Goal: Information Seeking & Learning: Find specific fact

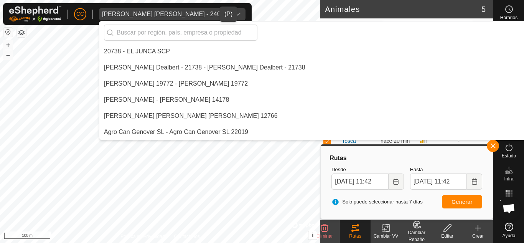
scroll to position [4379, 0]
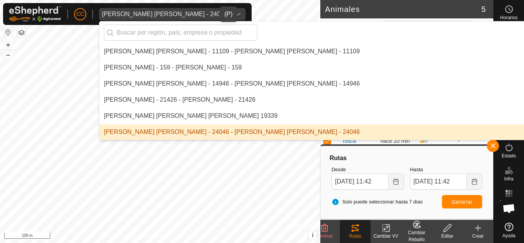
click at [186, 13] on div "[PERSON_NAME] [PERSON_NAME] - 24046" at bounding box center [164, 14] width 125 height 6
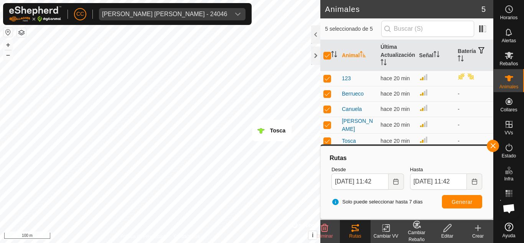
click at [188, 11] on div "[PERSON_NAME] [PERSON_NAME] - 24046" at bounding box center [164, 14] width 125 height 6
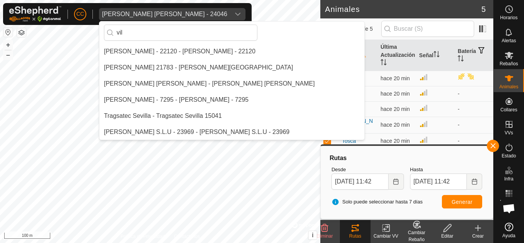
scroll to position [0, 0]
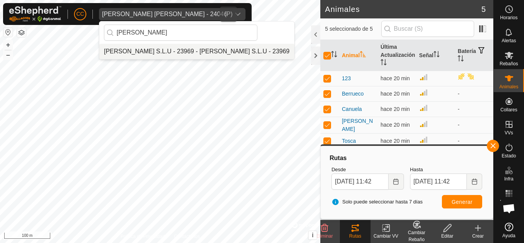
type input "[PERSON_NAME]"
click at [170, 50] on li "[PERSON_NAME] S.L.U - 23969 - [PERSON_NAME] S.L.U - 23969" at bounding box center [196, 51] width 195 height 15
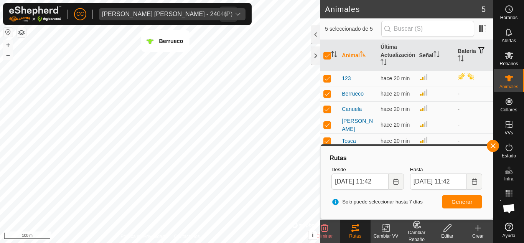
checkbox input "false"
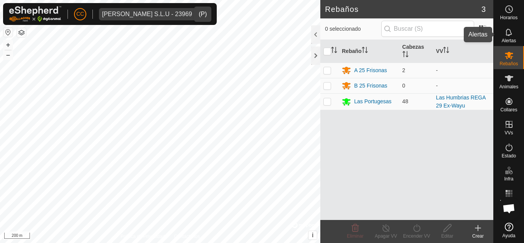
click at [507, 39] on span "Alertas" at bounding box center [508, 40] width 14 height 5
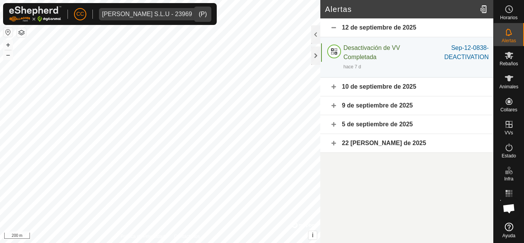
click at [399, 25] on div "12 de septiembre de 2025" at bounding box center [406, 27] width 173 height 19
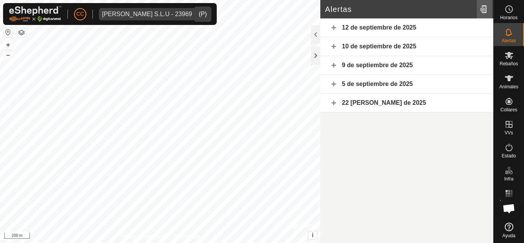
click at [484, 11] on div at bounding box center [483, 8] width 15 height 21
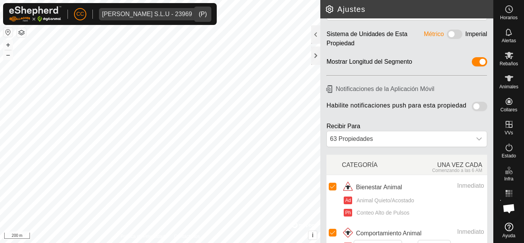
scroll to position [29, 0]
drag, startPoint x: 393, startPoint y: 143, endPoint x: 398, endPoint y: 144, distance: 5.4
click at [393, 143] on div "63 Propiedades" at bounding box center [399, 139] width 145 height 15
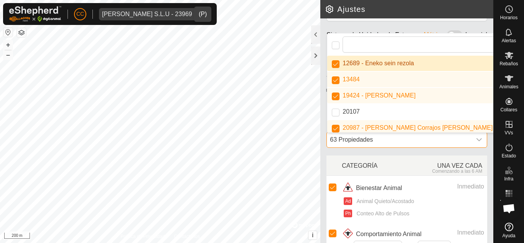
click at [402, 141] on div "63 Propiedades" at bounding box center [399, 139] width 145 height 15
click at [471, 138] on div at bounding box center [478, 139] width 15 height 15
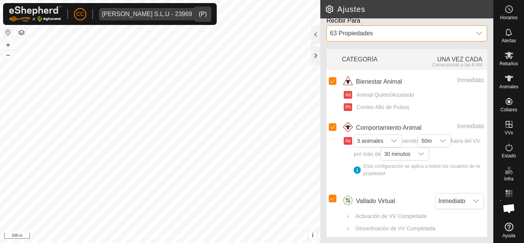
scroll to position [144, 0]
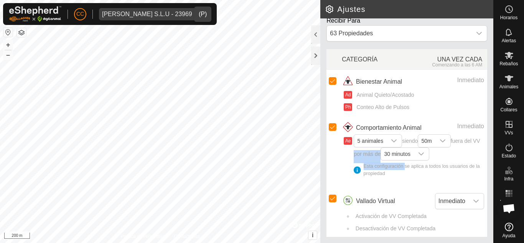
drag, startPoint x: 404, startPoint y: 170, endPoint x: 396, endPoint y: 177, distance: 10.3
click at [360, 161] on span "5 animales siendo 50m fuera del VV por más de 30 minutos Esta configuración se …" at bounding box center [418, 159] width 130 height 45
click at [403, 179] on span "5 animales siendo 50m fuera del VV por más de 30 minutos Esta configuración se …" at bounding box center [418, 159] width 130 height 45
click at [510, 39] on span "Alertas" at bounding box center [508, 40] width 14 height 5
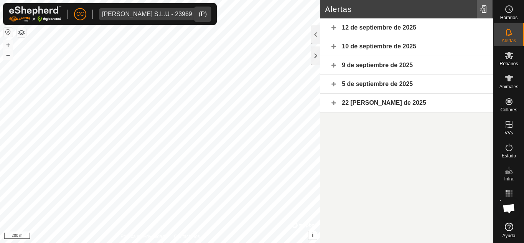
click at [484, 7] on div at bounding box center [483, 8] width 15 height 21
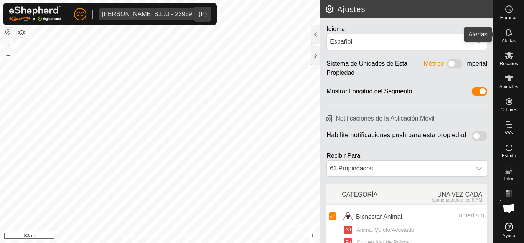
click at [502, 33] on es-notification-svg-icon at bounding box center [509, 32] width 14 height 12
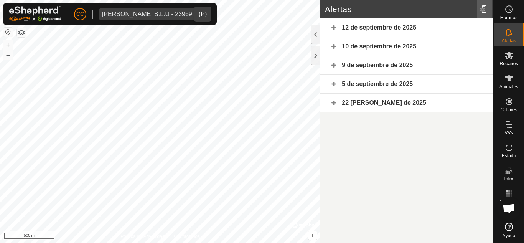
click at [484, 10] on div at bounding box center [483, 8] width 15 height 21
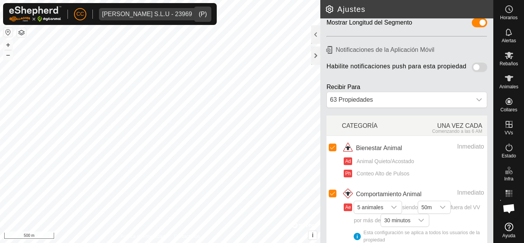
scroll to position [77, 0]
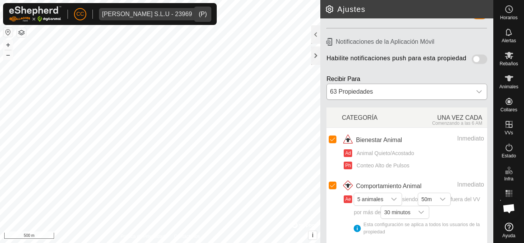
click at [443, 96] on div "63 Propiedades" at bounding box center [399, 91] width 145 height 15
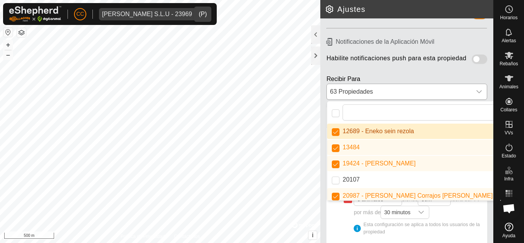
click at [445, 96] on div "63 Propiedades" at bounding box center [399, 91] width 145 height 15
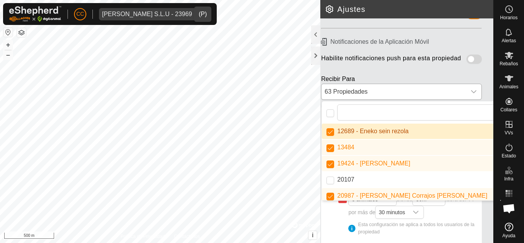
click at [470, 95] on icon at bounding box center [473, 92] width 6 height 6
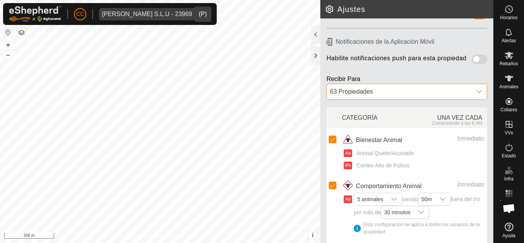
scroll to position [144, 0]
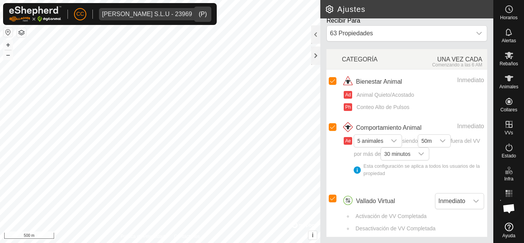
drag, startPoint x: 378, startPoint y: 166, endPoint x: 373, endPoint y: 179, distance: 13.8
click at [373, 179] on span "5 animales siendo 50m fuera del VV por más de 30 minutos Esta configuración se …" at bounding box center [418, 159] width 130 height 45
click at [511, 83] on es-animals-svg-icon at bounding box center [509, 78] width 14 height 12
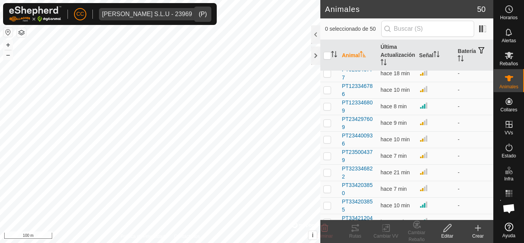
scroll to position [230, 0]
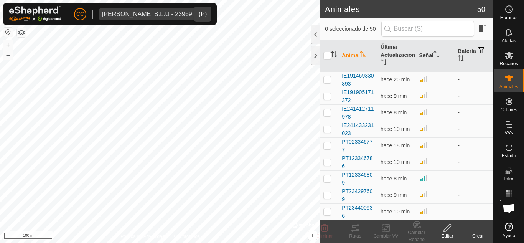
click at [327, 88] on td at bounding box center [329, 96] width 18 height 16
checkbox input "true"
click at [329, 117] on td at bounding box center [329, 112] width 18 height 16
checkbox input "true"
click at [324, 140] on td at bounding box center [329, 145] width 18 height 16
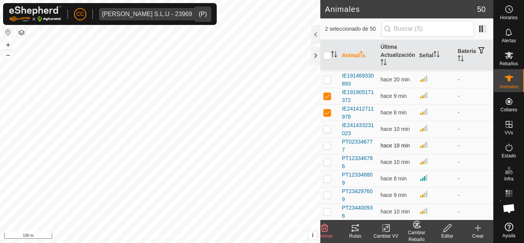
checkbox input "true"
click at [327, 158] on td at bounding box center [329, 162] width 18 height 16
checkbox input "true"
drag, startPoint x: 325, startPoint y: 186, endPoint x: 325, endPoint y: 191, distance: 5.0
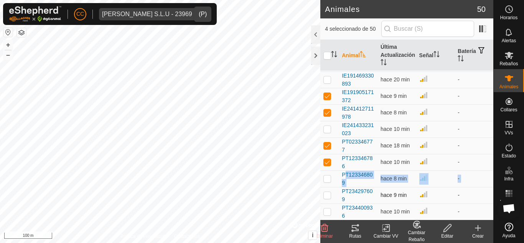
click at [325, 202] on td at bounding box center [329, 195] width 18 height 16
checkbox input "true"
click at [327, 175] on td at bounding box center [329, 178] width 18 height 16
checkbox input "true"
click at [325, 128] on p-checkbox at bounding box center [327, 129] width 8 height 6
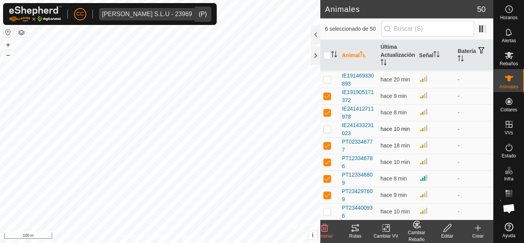
checkbox input "true"
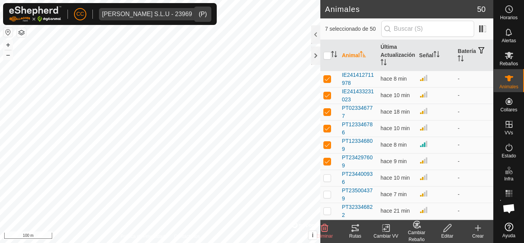
scroll to position [307, 0]
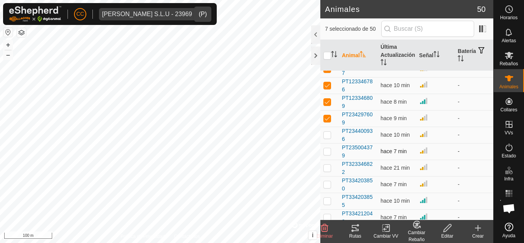
click at [327, 151] on p-checkbox at bounding box center [327, 151] width 8 height 6
checkbox input "true"
click at [350, 231] on icon at bounding box center [354, 227] width 9 height 9
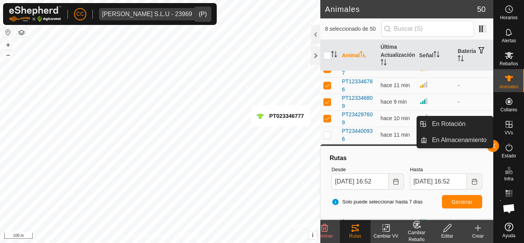
click at [493, 143] on div "En Rotación En Almacenamiento" at bounding box center [454, 132] width 77 height 32
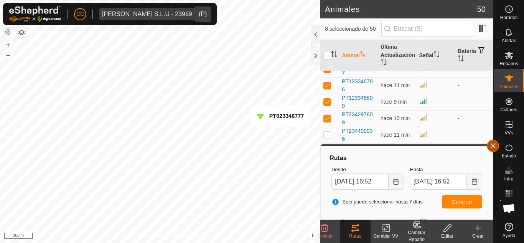
click at [495, 144] on button "button" at bounding box center [492, 146] width 12 height 12
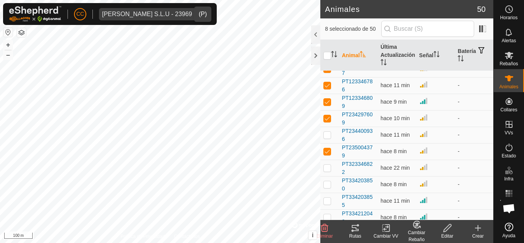
click at [353, 225] on icon at bounding box center [354, 228] width 7 height 6
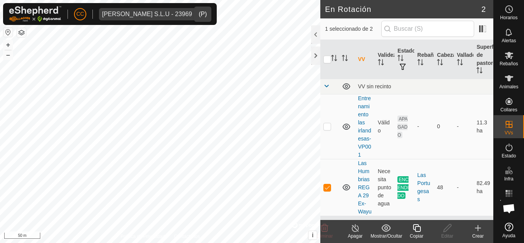
click at [501, 104] on es-menu-bar "Horarios Alertas Rebaños Animales Collares VVs Estado Infra Mapa de Calor Ayuda" at bounding box center [508, 121] width 31 height 243
click at [506, 80] on icon at bounding box center [508, 78] width 9 height 9
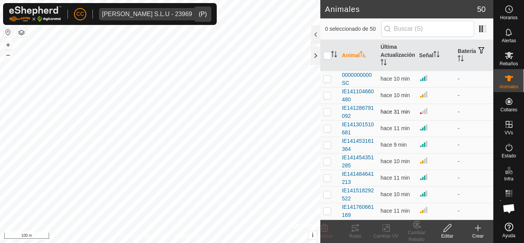
click at [329, 114] on p-checkbox at bounding box center [327, 111] width 8 height 6
checkbox input "true"
click at [325, 132] on td at bounding box center [329, 128] width 18 height 16
checkbox input "true"
click at [327, 172] on td at bounding box center [329, 177] width 18 height 16
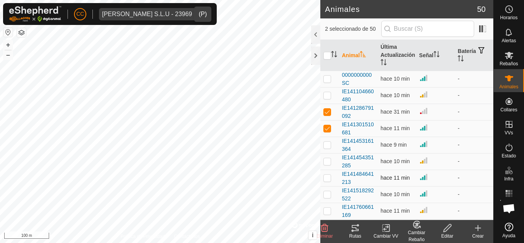
checkbox input "true"
click at [328, 163] on p-checkbox at bounding box center [327, 161] width 8 height 6
checkbox input "true"
click at [324, 193] on p-checkbox at bounding box center [327, 194] width 8 height 6
checkbox input "true"
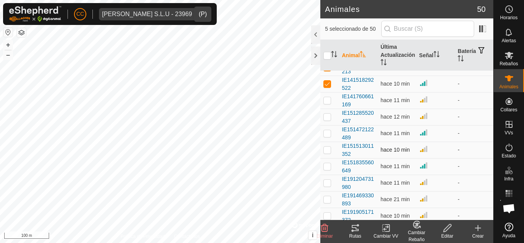
scroll to position [115, 0]
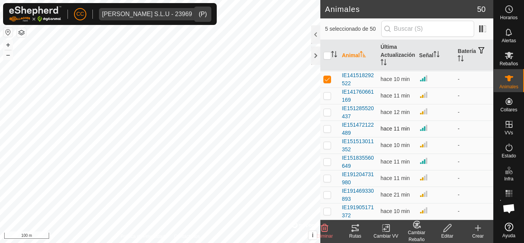
click at [327, 133] on td at bounding box center [329, 128] width 18 height 16
checkbox input "true"
click at [329, 164] on p-checkbox at bounding box center [327, 161] width 8 height 6
checkbox input "true"
click at [327, 177] on p-checkbox at bounding box center [327, 178] width 8 height 6
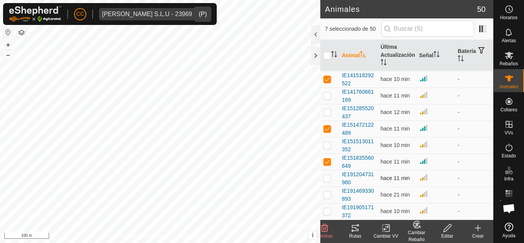
checkbox input "true"
click at [327, 200] on td at bounding box center [329, 194] width 18 height 16
checkbox input "true"
click at [356, 228] on icon at bounding box center [354, 228] width 7 height 6
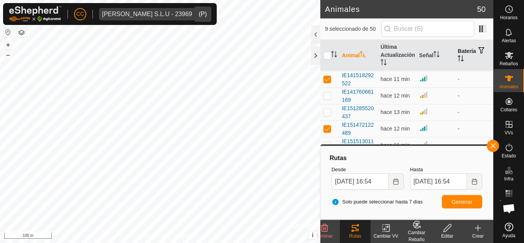
click at [461, 50] on th "Batería" at bounding box center [473, 55] width 39 height 31
click at [484, 28] on span at bounding box center [482, 29] width 12 height 12
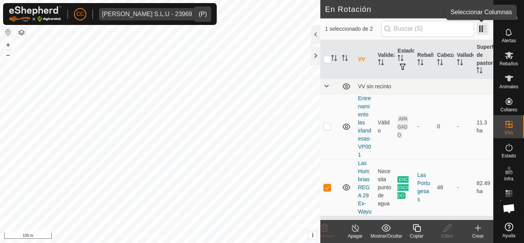
click at [483, 33] on span at bounding box center [482, 29] width 12 height 12
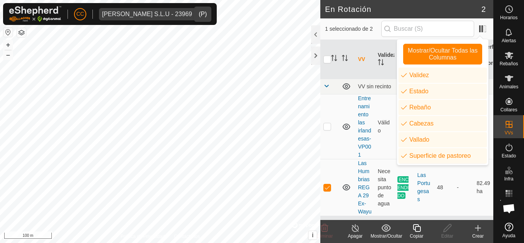
click at [330, 28] on span "1 seleccionado de 2" at bounding box center [353, 29] width 56 height 8
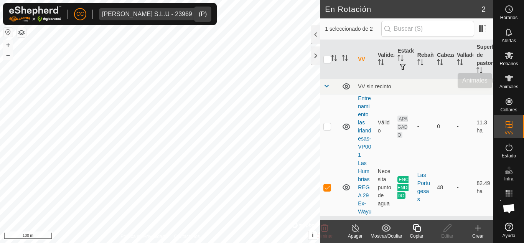
click at [511, 79] on icon at bounding box center [508, 78] width 9 height 9
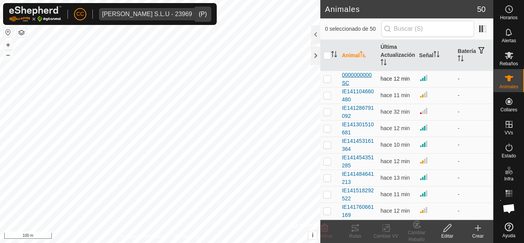
click at [348, 74] on span "0000000000SC" at bounding box center [358, 79] width 33 height 16
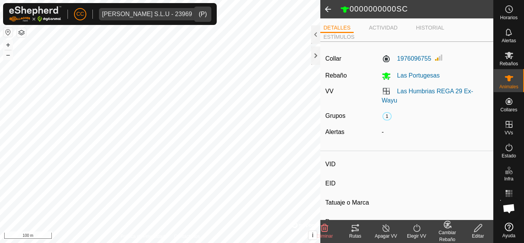
type input "0000000000SC"
type input "-"
type input "CONJUNTO MESTIZO"
type input "HEMBRA"
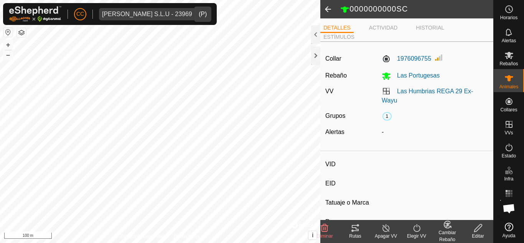
type input "08/2018"
type input "7 years 2 months"
type input "0 kg"
type input "-"
click at [507, 83] on es-animals-svg-icon at bounding box center [509, 78] width 14 height 12
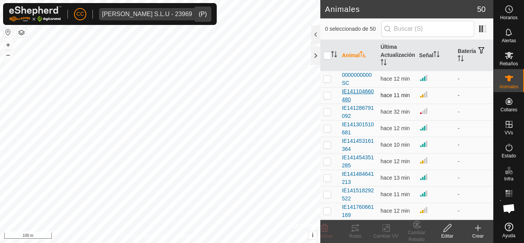
click at [353, 93] on span "IE141104660480" at bounding box center [358, 95] width 33 height 16
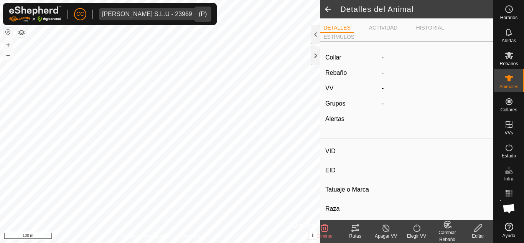
type input "IE141104660480"
type input "-"
type input "CONJUNTO MESTIZO"
type input "HEMBRA"
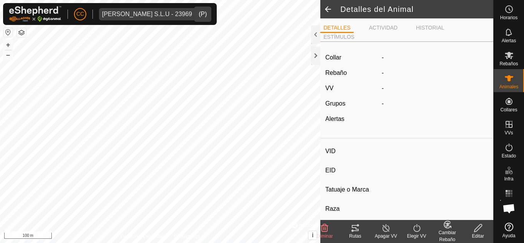
type input "10/2018"
type input "7 years"
type input "0 kg"
type input "-"
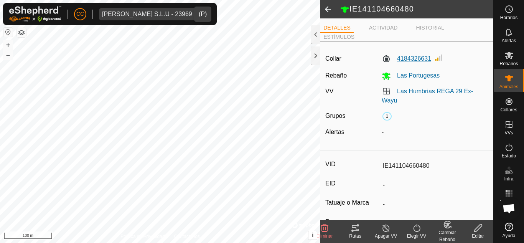
click at [408, 59] on label "4184326631" at bounding box center [405, 58] width 49 height 9
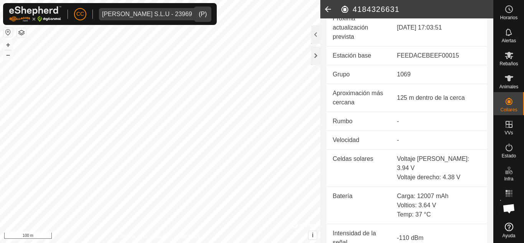
scroll to position [307, 0]
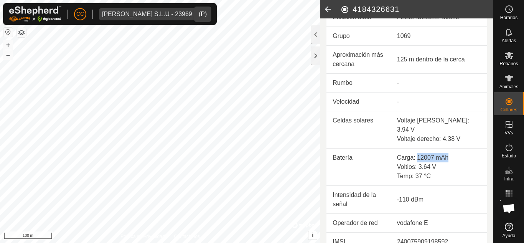
drag, startPoint x: 415, startPoint y: 147, endPoint x: 448, endPoint y: 147, distance: 32.6
click at [448, 153] on div "Carga: 12007 mAh" at bounding box center [439, 157] width 84 height 9
click at [405, 153] on div "Carga: 12007 mAh" at bounding box center [439, 157] width 84 height 9
drag, startPoint x: 413, startPoint y: 148, endPoint x: 445, endPoint y: 148, distance: 31.8
click at [445, 153] on div "Carga: 12007 mAh" at bounding box center [439, 157] width 84 height 9
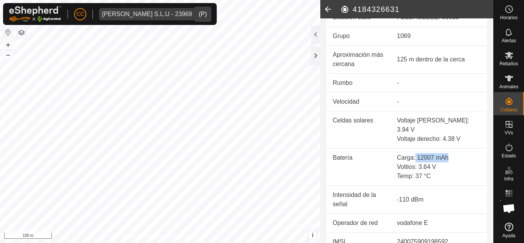
click at [446, 153] on div "Carga: 12007 mAh" at bounding box center [439, 157] width 84 height 9
drag, startPoint x: 415, startPoint y: 149, endPoint x: 460, endPoint y: 148, distance: 44.9
click at [460, 153] on div "Carga: 12007 mAh" at bounding box center [439, 157] width 84 height 9
click at [437, 153] on div "Carga: 12007 mAh" at bounding box center [439, 157] width 84 height 9
drag, startPoint x: 414, startPoint y: 148, endPoint x: 445, endPoint y: 148, distance: 31.4
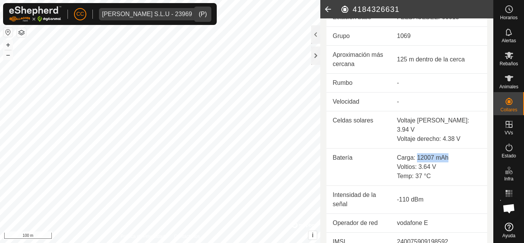
click at [445, 153] on div "Carga: 12007 mAh" at bounding box center [439, 157] width 84 height 9
click at [440, 153] on div "Carga: 12007 mAh" at bounding box center [439, 157] width 84 height 9
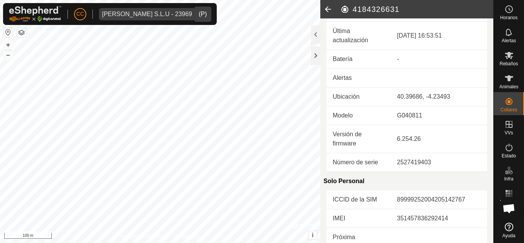
scroll to position [0, 0]
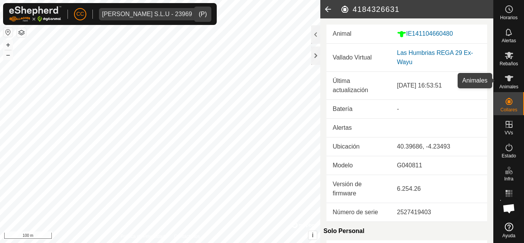
click at [504, 84] on span "Animales" at bounding box center [508, 86] width 19 height 5
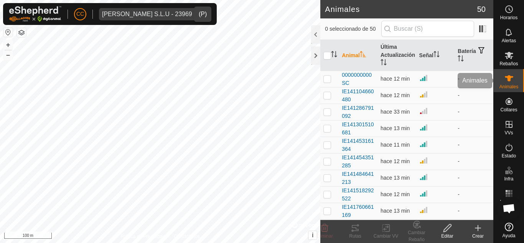
click at [511, 80] on icon at bounding box center [508, 78] width 9 height 9
click at [509, 81] on icon at bounding box center [508, 78] width 8 height 6
click at [509, 80] on icon at bounding box center [508, 78] width 8 height 6
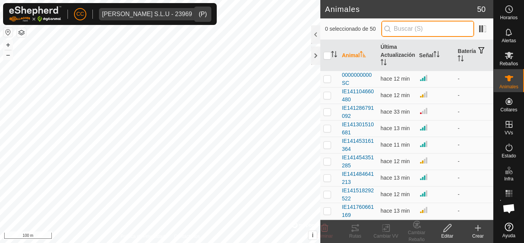
click at [405, 32] on input "text" at bounding box center [427, 29] width 93 height 16
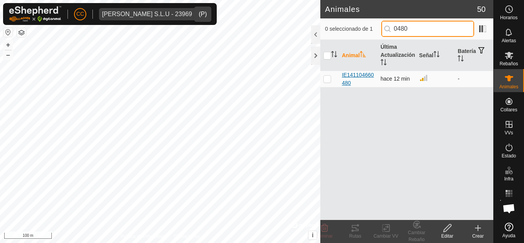
type input "0480"
click at [354, 73] on span "IE141104660480" at bounding box center [358, 79] width 33 height 16
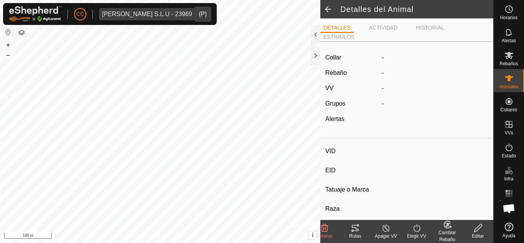
type input "IE141104660480"
type input "-"
type input "CONJUNTO MESTIZO"
type input "HEMBRA"
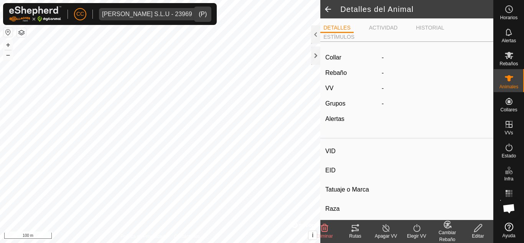
type input "10/2018"
type input "7 years"
type input "0 kg"
type input "-"
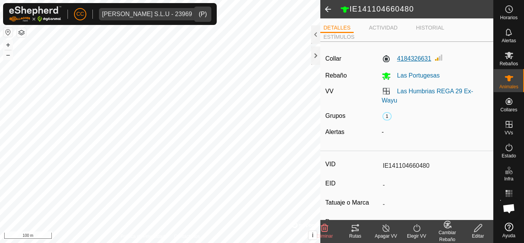
click at [412, 59] on label "4184326631" at bounding box center [405, 58] width 49 height 9
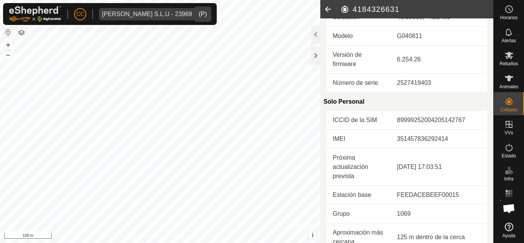
scroll to position [153, 0]
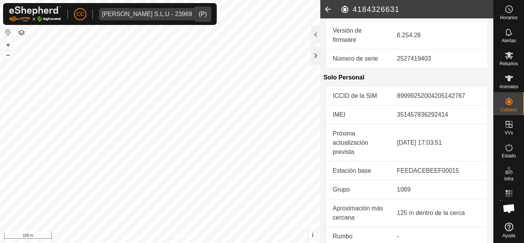
click at [399, 80] on div "Solo Personal" at bounding box center [405, 77] width 164 height 18
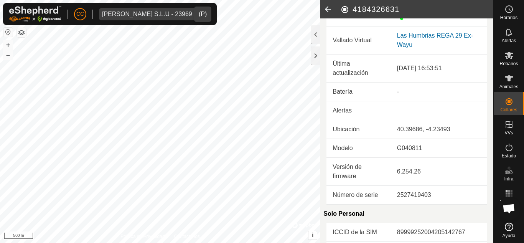
scroll to position [0, 0]
